Goal: Find specific page/section: Find specific page/section

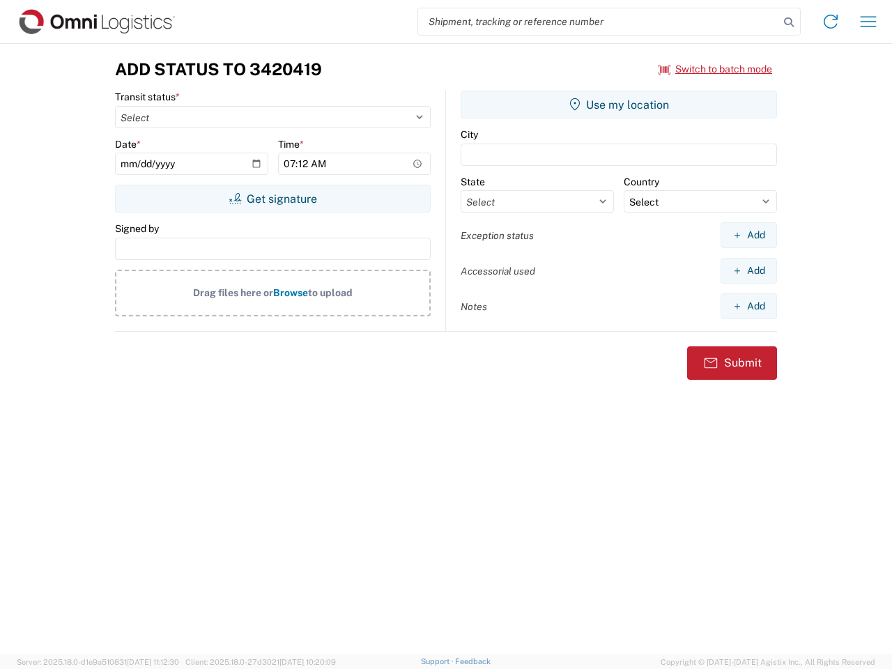
click at [598, 22] on input "search" at bounding box center [598, 21] width 361 height 26
click at [789, 22] on icon at bounding box center [789, 23] width 20 height 20
click at [830, 22] on icon at bounding box center [830, 21] width 22 height 22
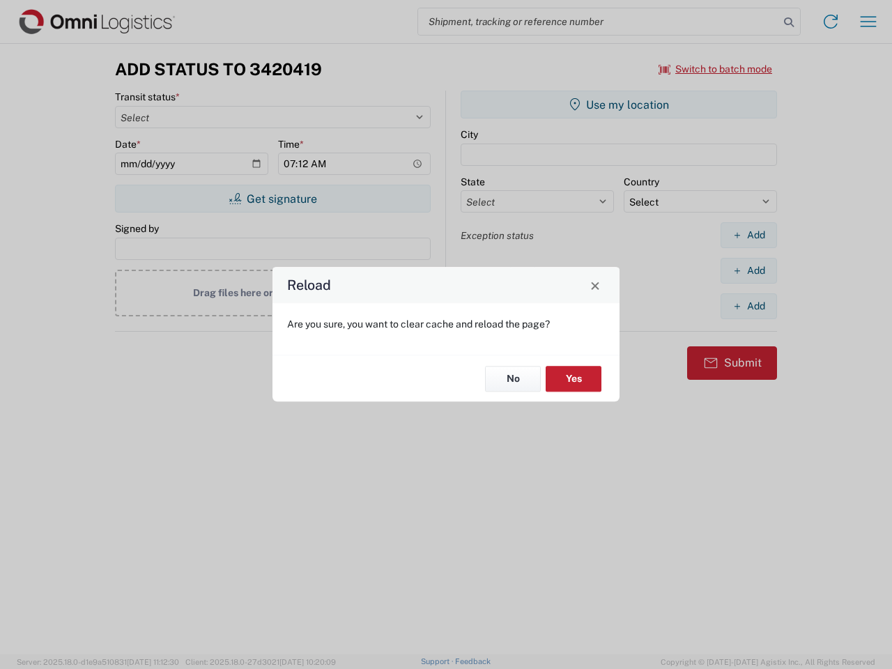
click at [868, 22] on div "Reload Are you sure, you want to clear cache and reload the page? No Yes" at bounding box center [446, 334] width 892 height 669
click at [716, 69] on div "Reload Are you sure, you want to clear cache and reload the page? No Yes" at bounding box center [446, 334] width 892 height 669
click at [272, 199] on div "Reload Are you sure, you want to clear cache and reload the page? No Yes" at bounding box center [446, 334] width 892 height 669
click at [619, 105] on div "Reload Are you sure, you want to clear cache and reload the page? No Yes" at bounding box center [446, 334] width 892 height 669
click at [748, 235] on div "Reload Are you sure, you want to clear cache and reload the page? No Yes" at bounding box center [446, 334] width 892 height 669
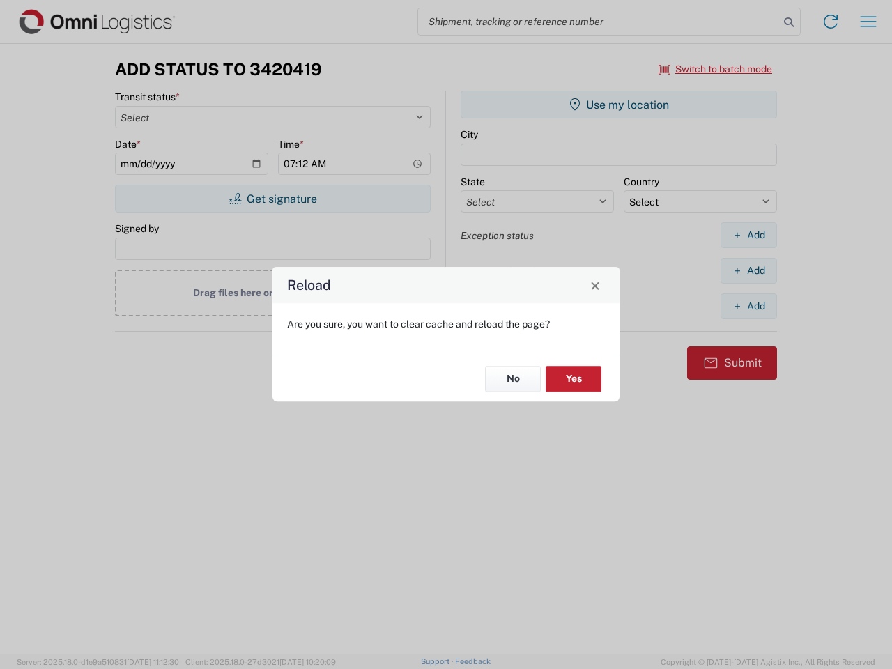
click at [748, 270] on div "Reload Are you sure, you want to clear cache and reload the page? No Yes" at bounding box center [446, 334] width 892 height 669
click at [748, 306] on div "Reload Are you sure, you want to clear cache and reload the page? No Yes" at bounding box center [446, 334] width 892 height 669
